Goal: Transaction & Acquisition: Obtain resource

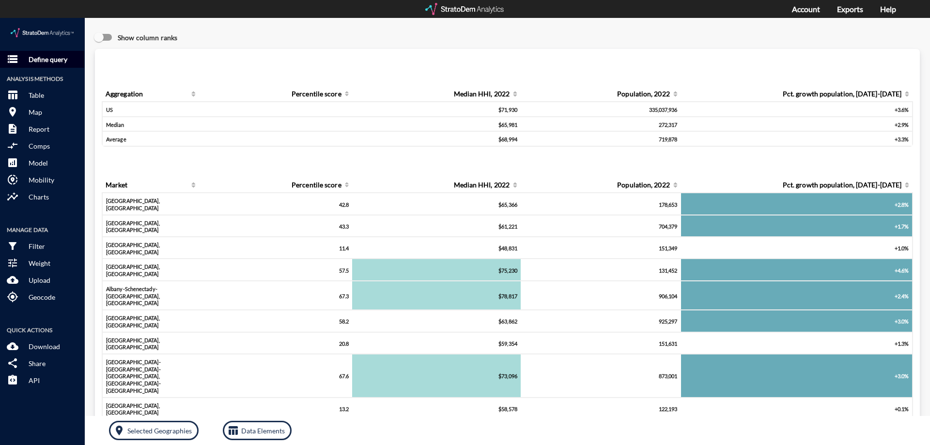
click p "Define query"
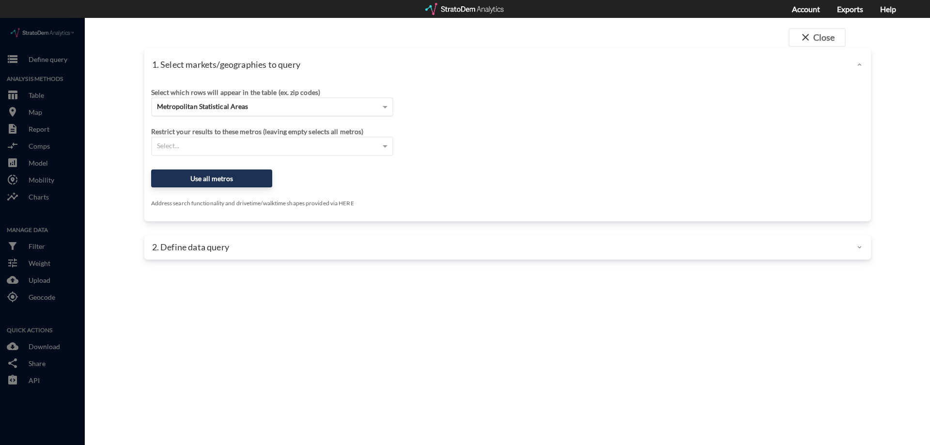
click div "Metropolitan Statistical Areas"
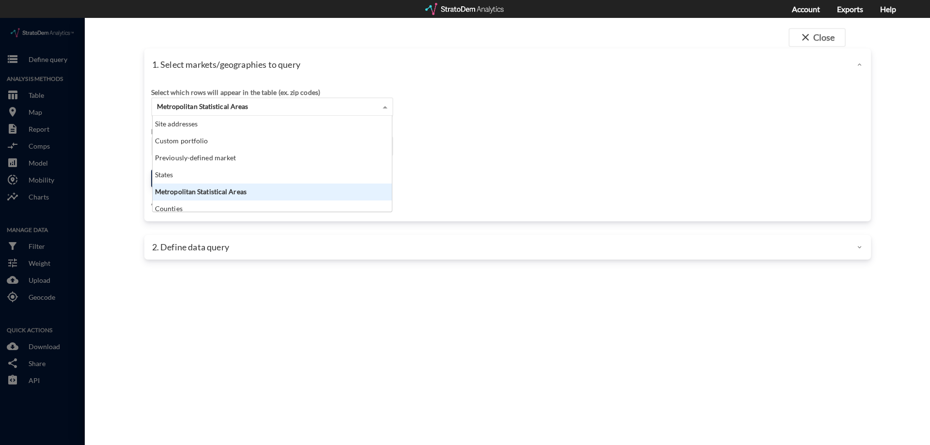
scroll to position [89, 234]
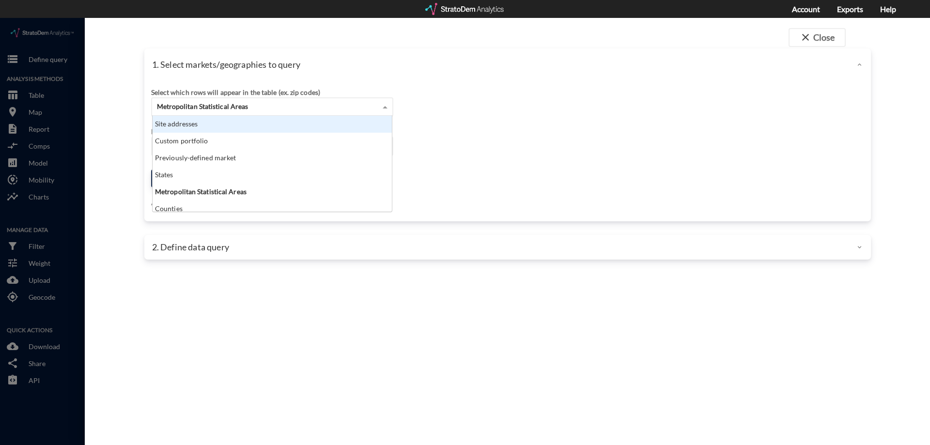
click div "Site addresses"
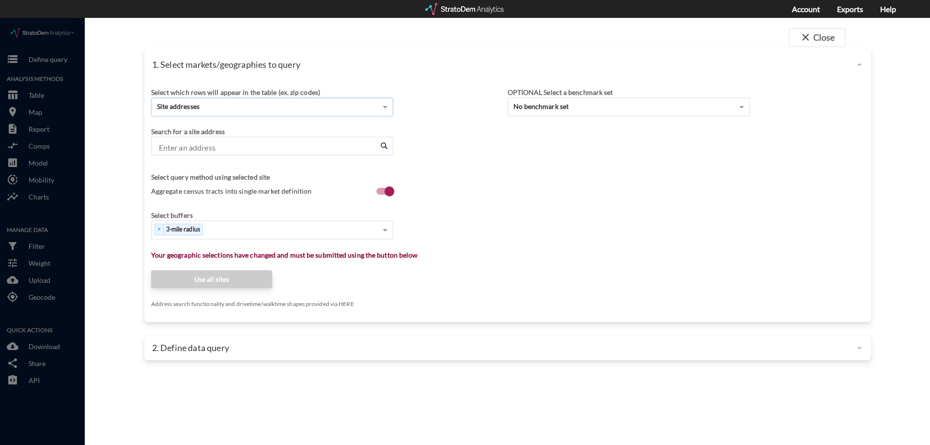
click input "Enter an address"
type input "[STREET_ADDRESS]"
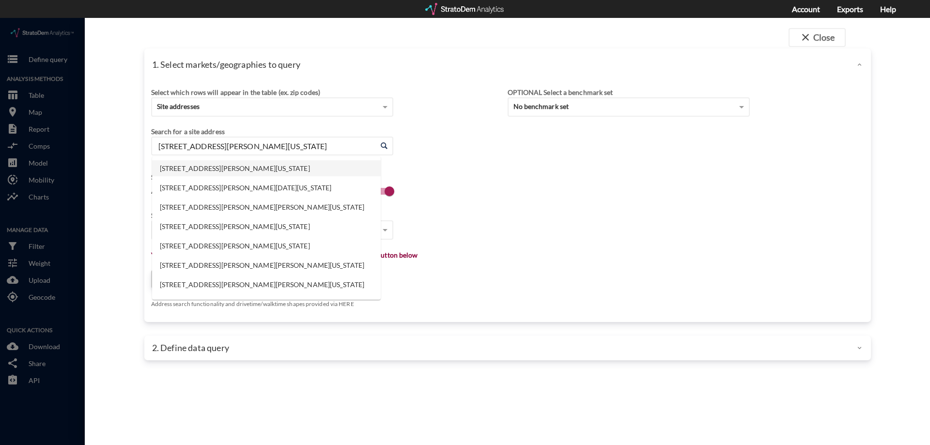
click li "[STREET_ADDRESS][PERSON_NAME][US_STATE]"
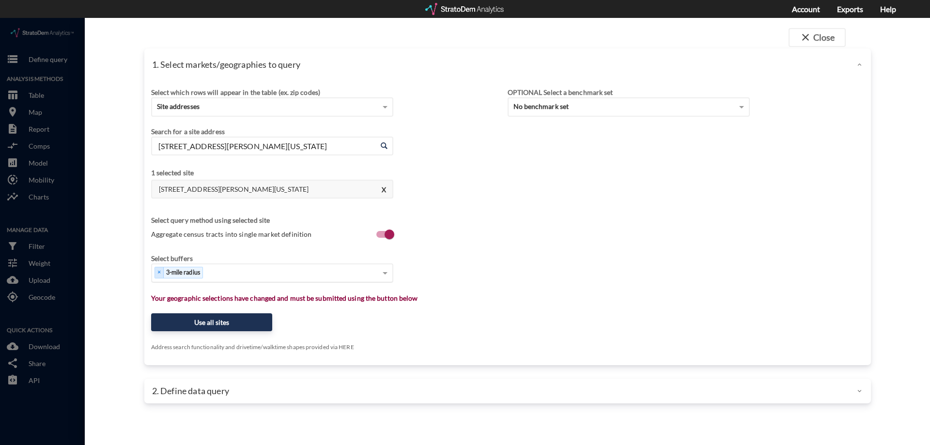
type input "[STREET_ADDRESS][PERSON_NAME][US_STATE]"
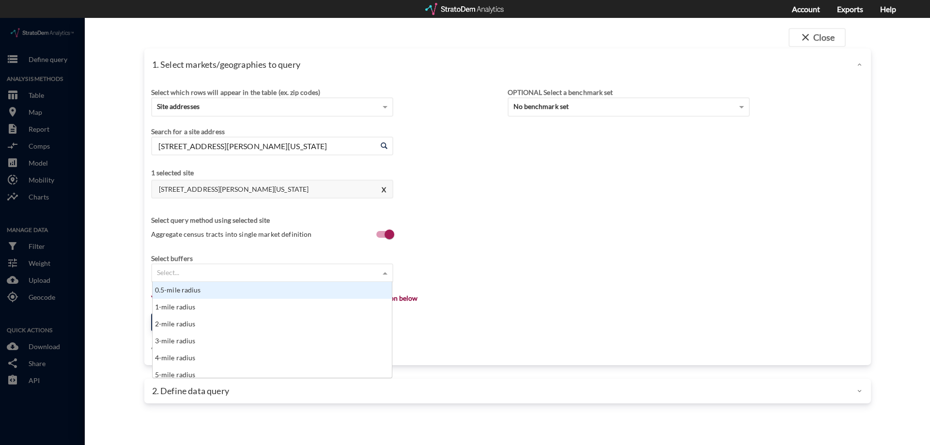
click div "Select..."
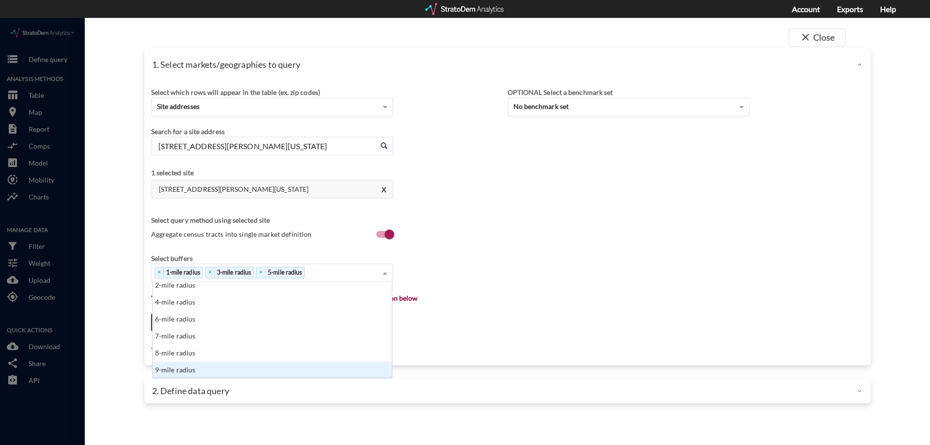
scroll to position [39, 0]
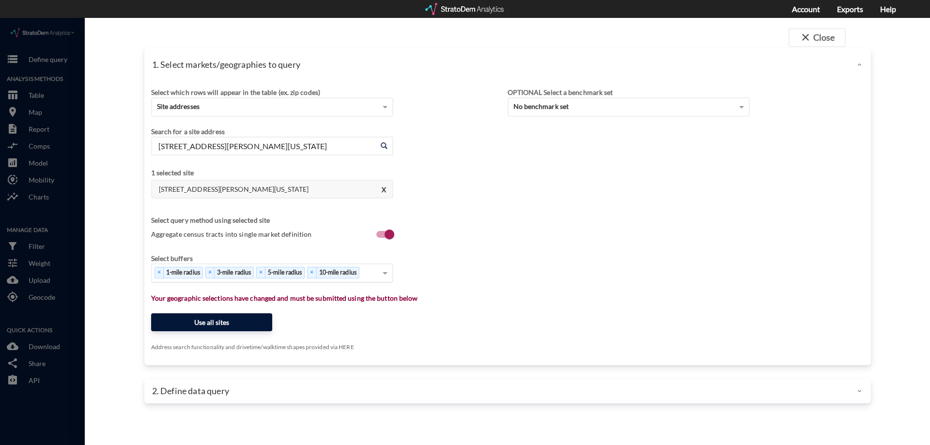
click button "Use all sites"
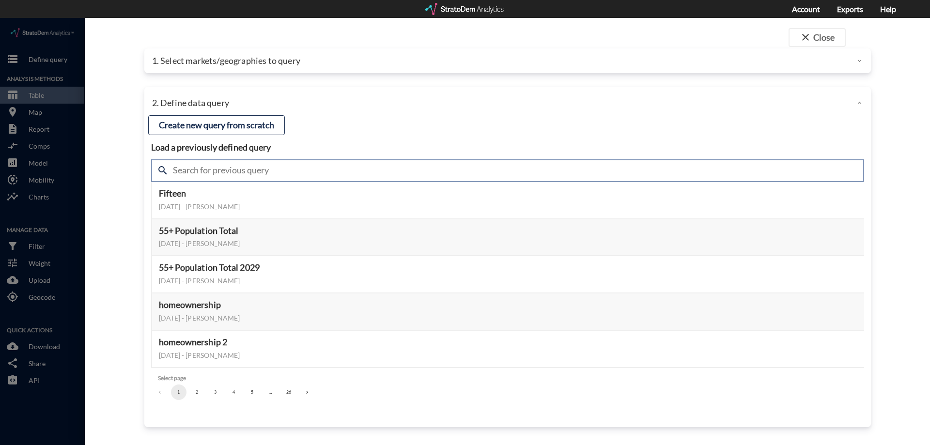
click input "text"
type input "housing demand"
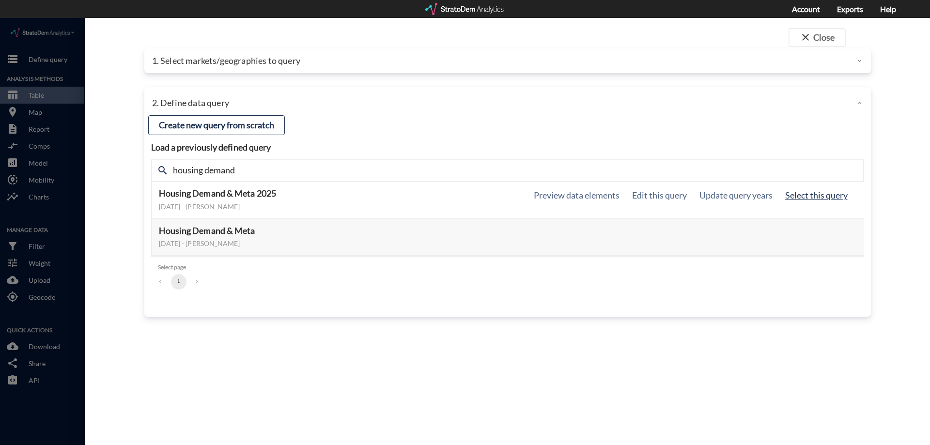
click button "Select this query"
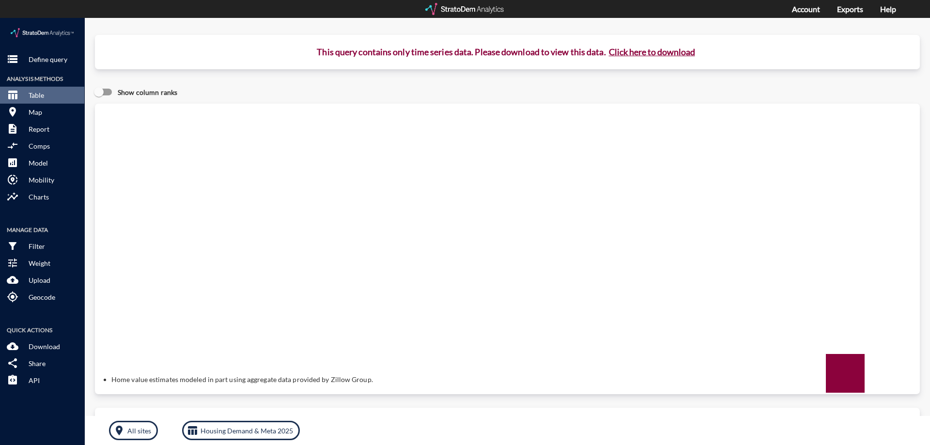
click button "Click here to download"
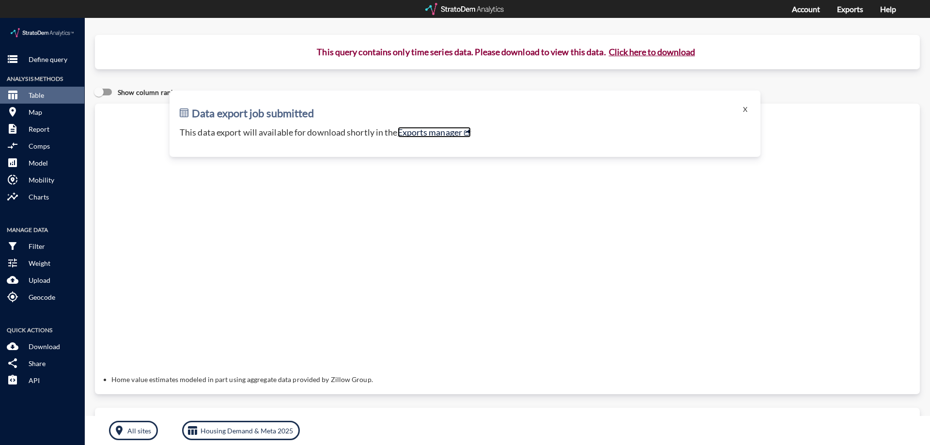
click link "Exports manager"
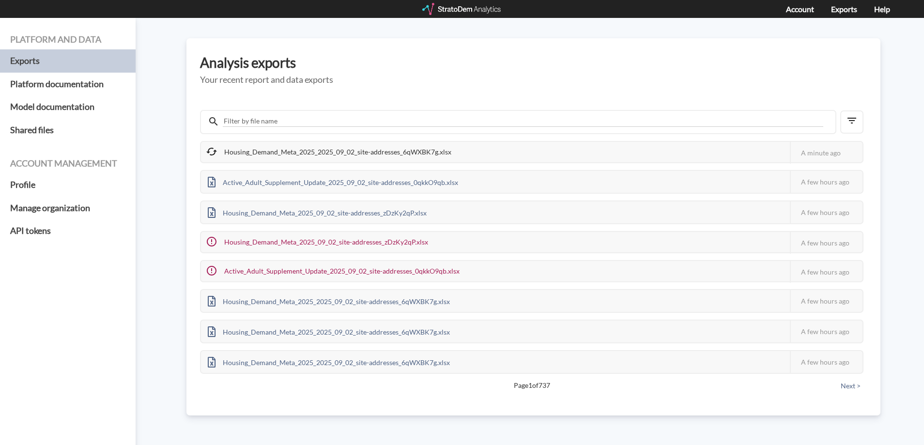
click at [420, 148] on div "Housing_Demand_Meta_2025_2025_09_02_site-addresses_6qWXBK7g.xlsx" at bounding box center [329, 152] width 257 height 20
click at [549, 79] on h5 "Your recent report and data exports" at bounding box center [533, 80] width 667 height 10
click at [403, 155] on div "Housing_Demand_Meta_2025_2025_09_02_site-addresses_6qWXBK7g.xlsx" at bounding box center [329, 153] width 256 height 22
